Goal: Check status

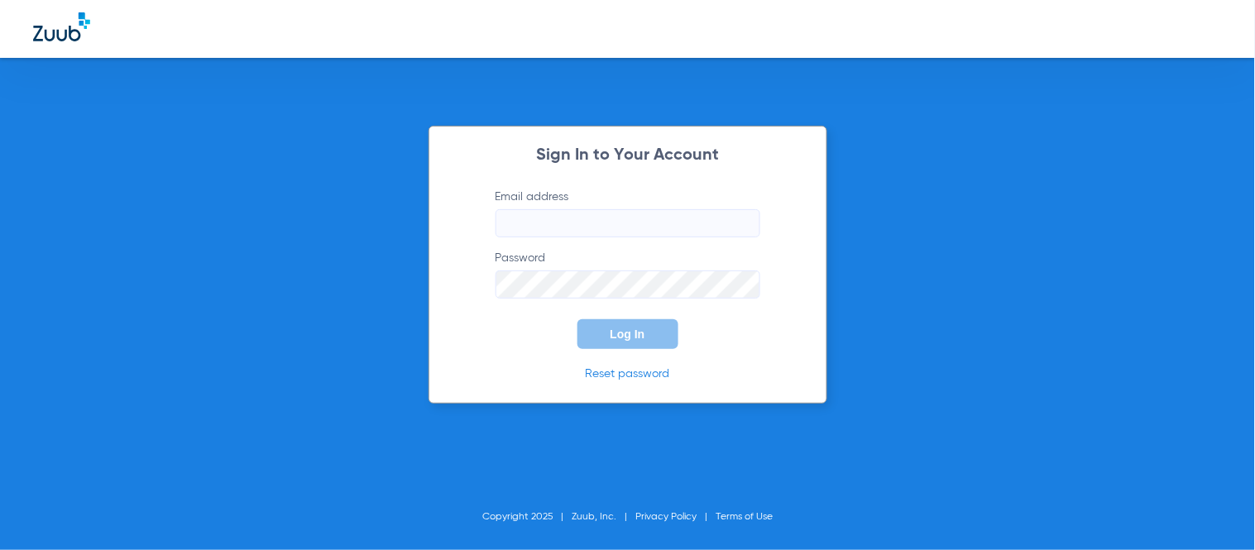
type input "[EMAIL_ADDRESS][DOMAIN_NAME]"
click at [625, 341] on button "Log In" at bounding box center [627, 334] width 101 height 30
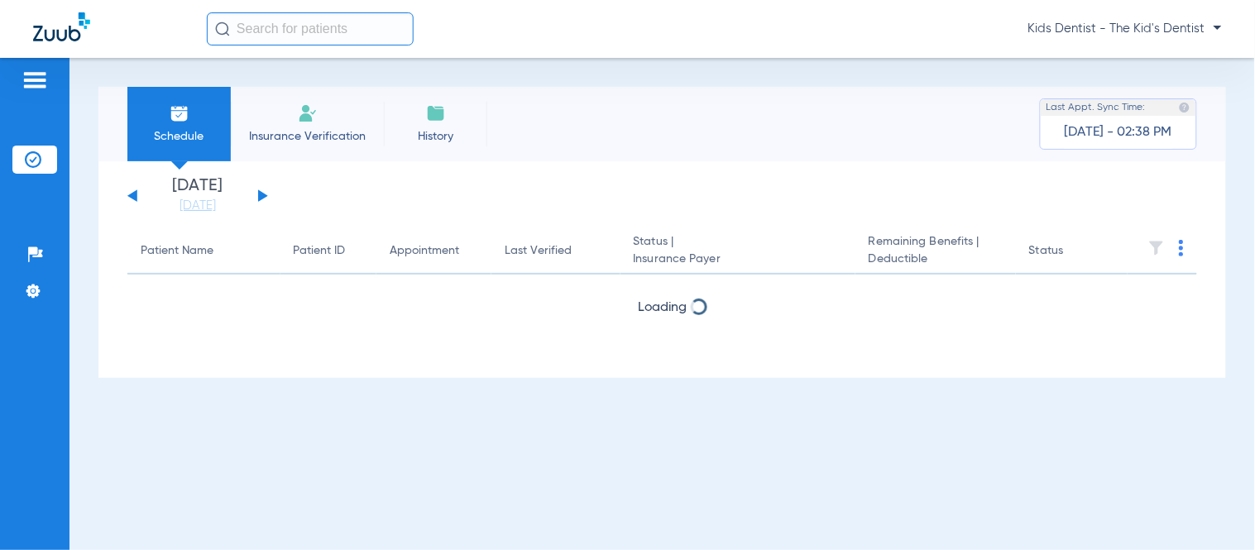
click at [352, 40] on input "text" at bounding box center [310, 28] width 207 height 33
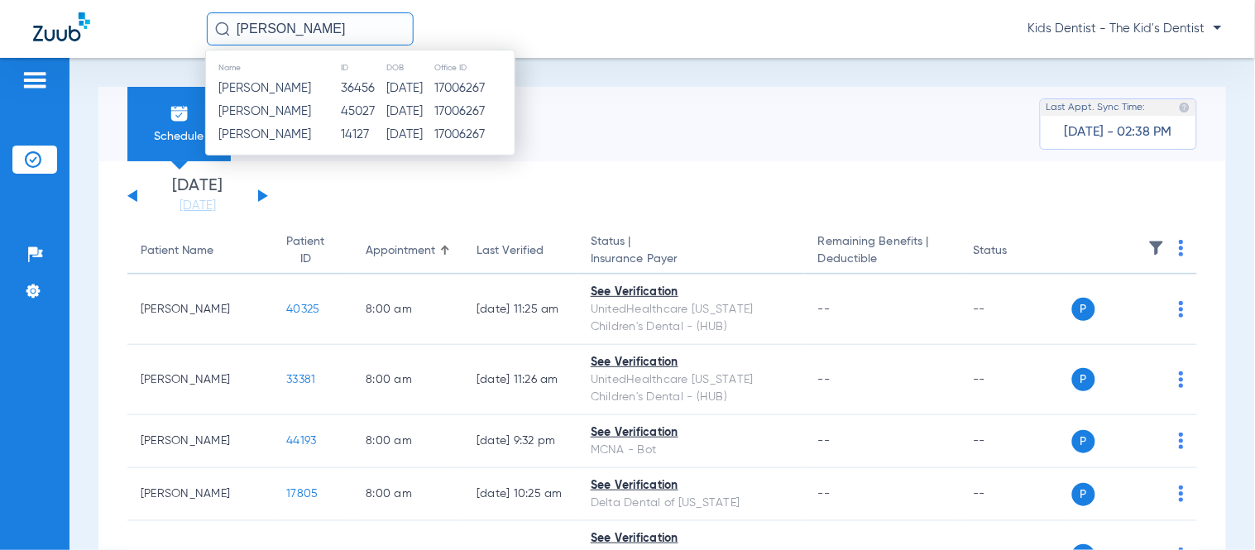
type input "[PERSON_NAME]"
click at [386, 105] on td "[DATE]" at bounding box center [410, 111] width 48 height 23
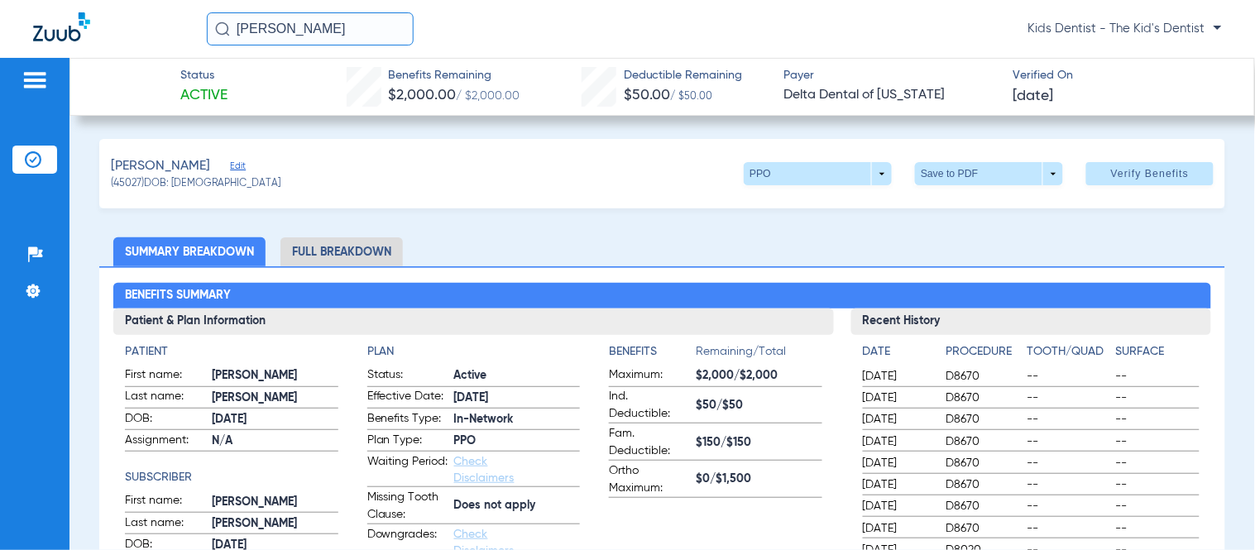
click at [1143, 185] on span at bounding box center [1149, 174] width 127 height 40
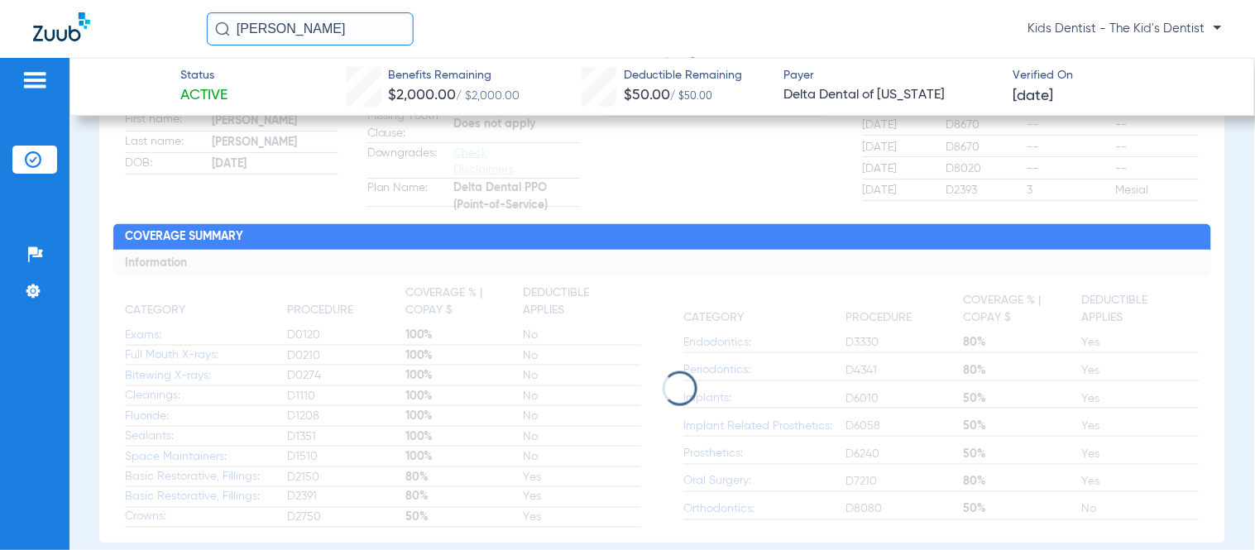
scroll to position [367, 0]
